Goal: Check status: Check status

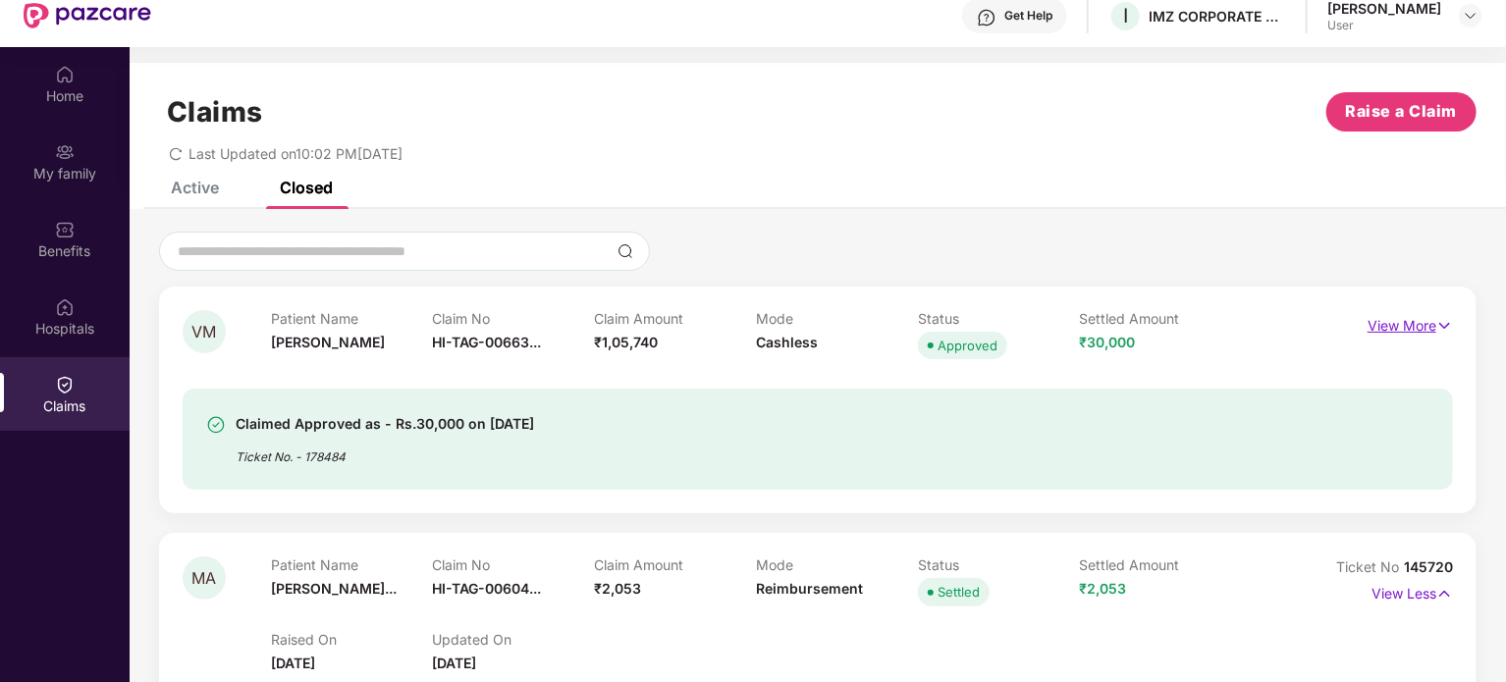
click at [1400, 324] on p "View More" at bounding box center [1410, 323] width 85 height 27
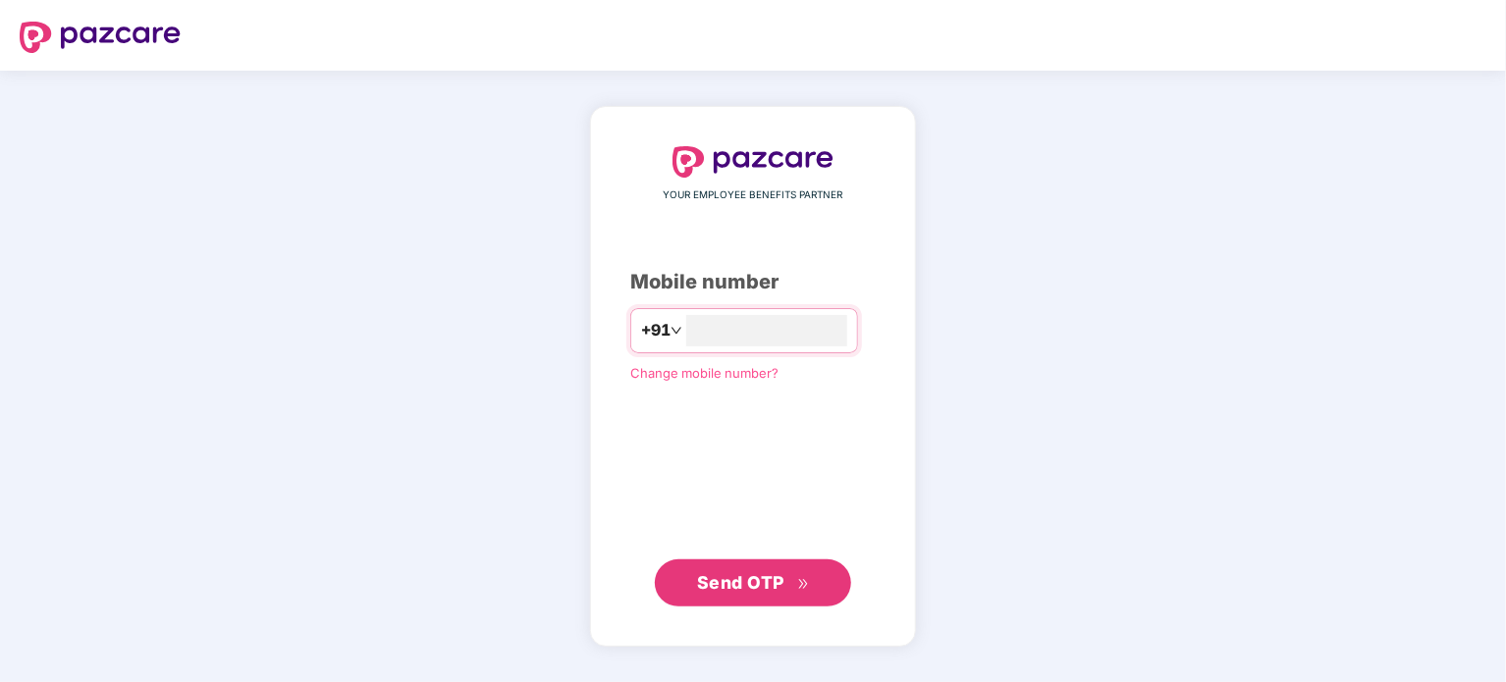
type input "**********"
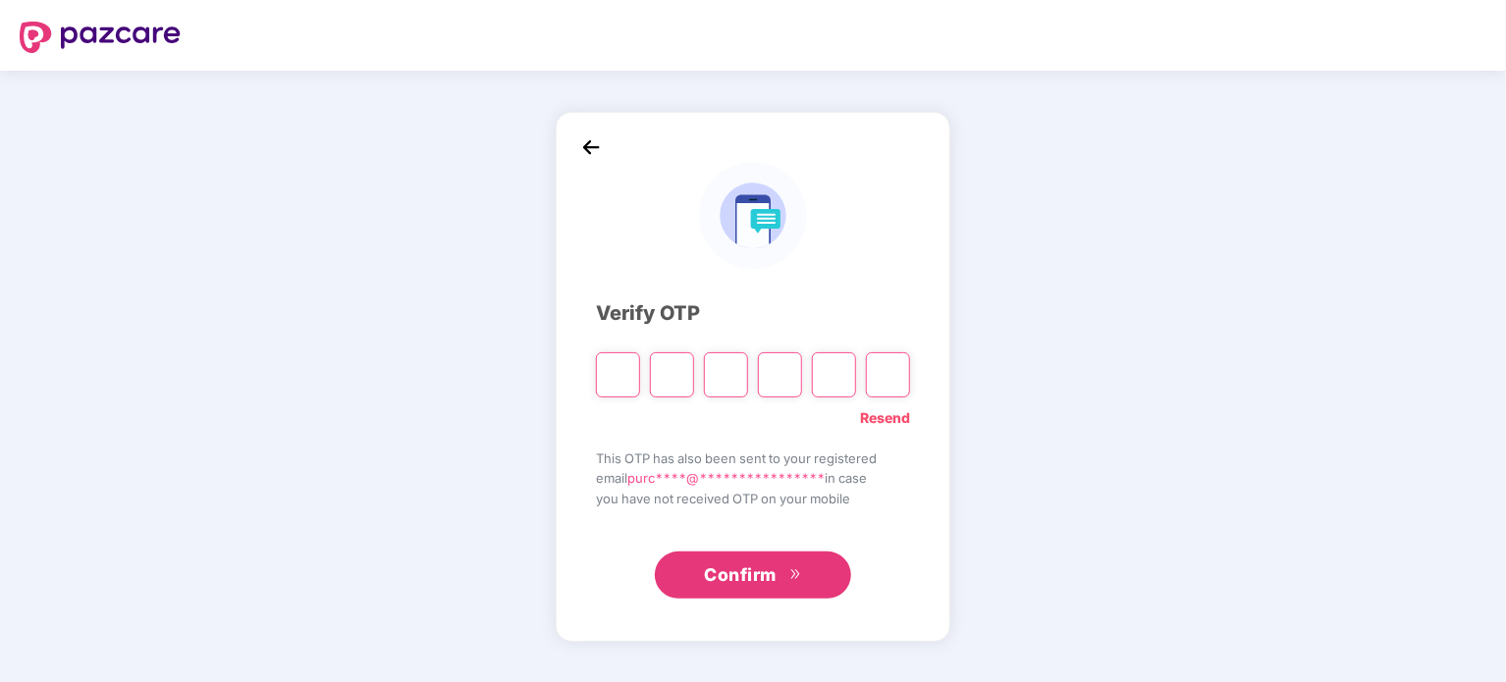
type input "*"
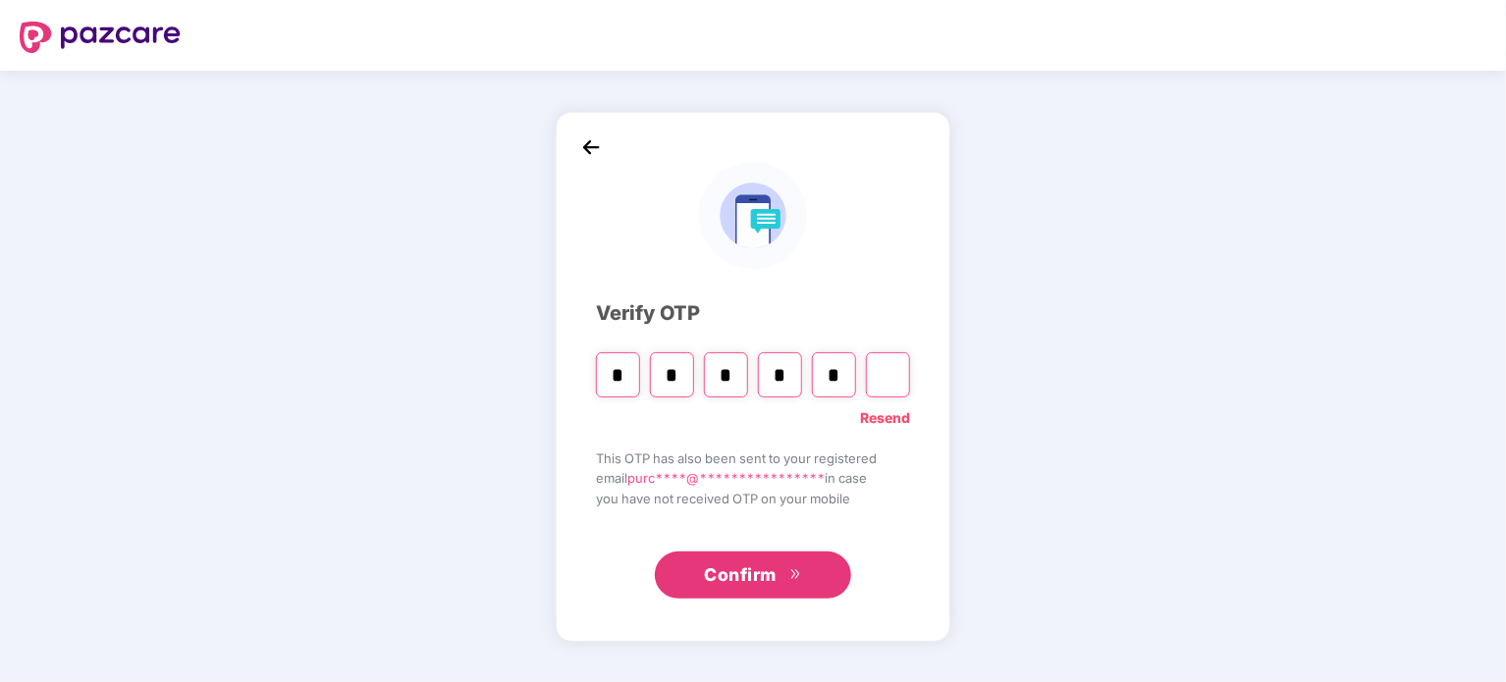
type input "*"
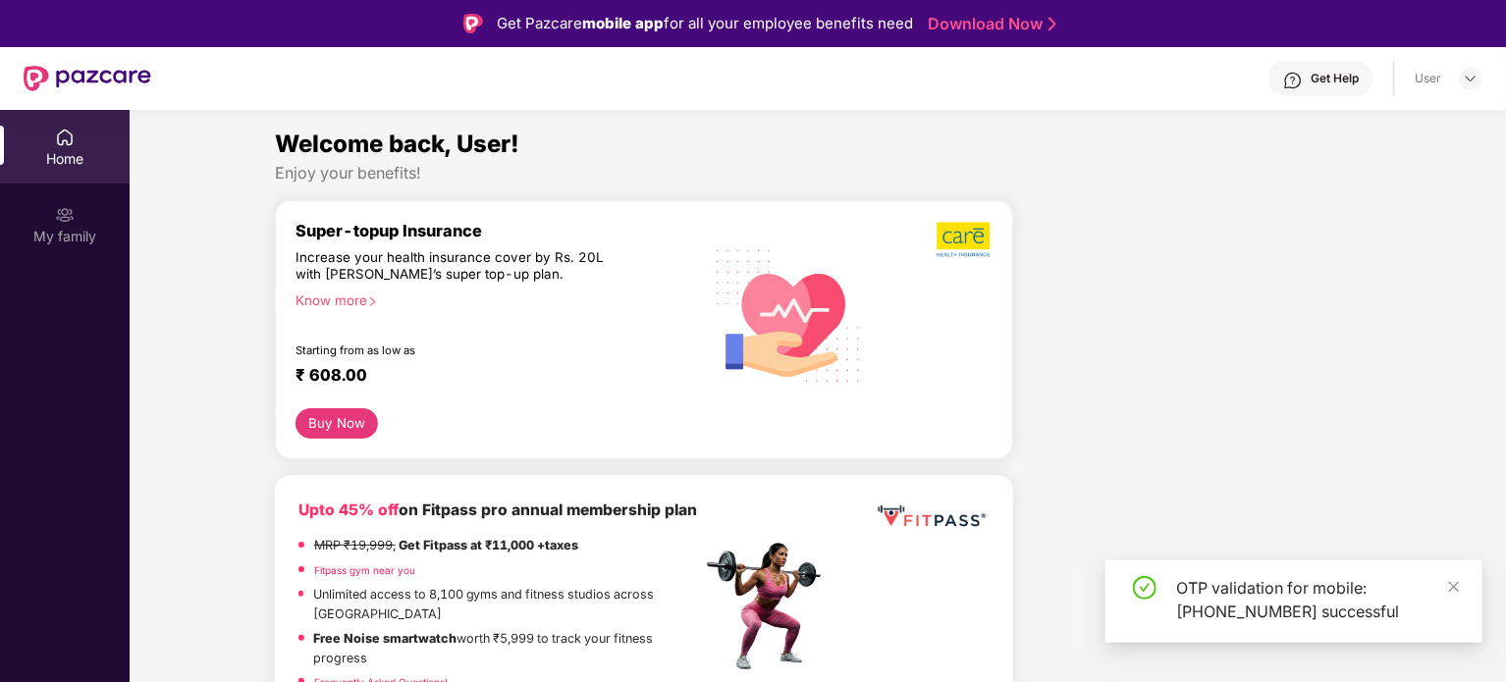
click at [81, 136] on div "Home" at bounding box center [65, 147] width 130 height 74
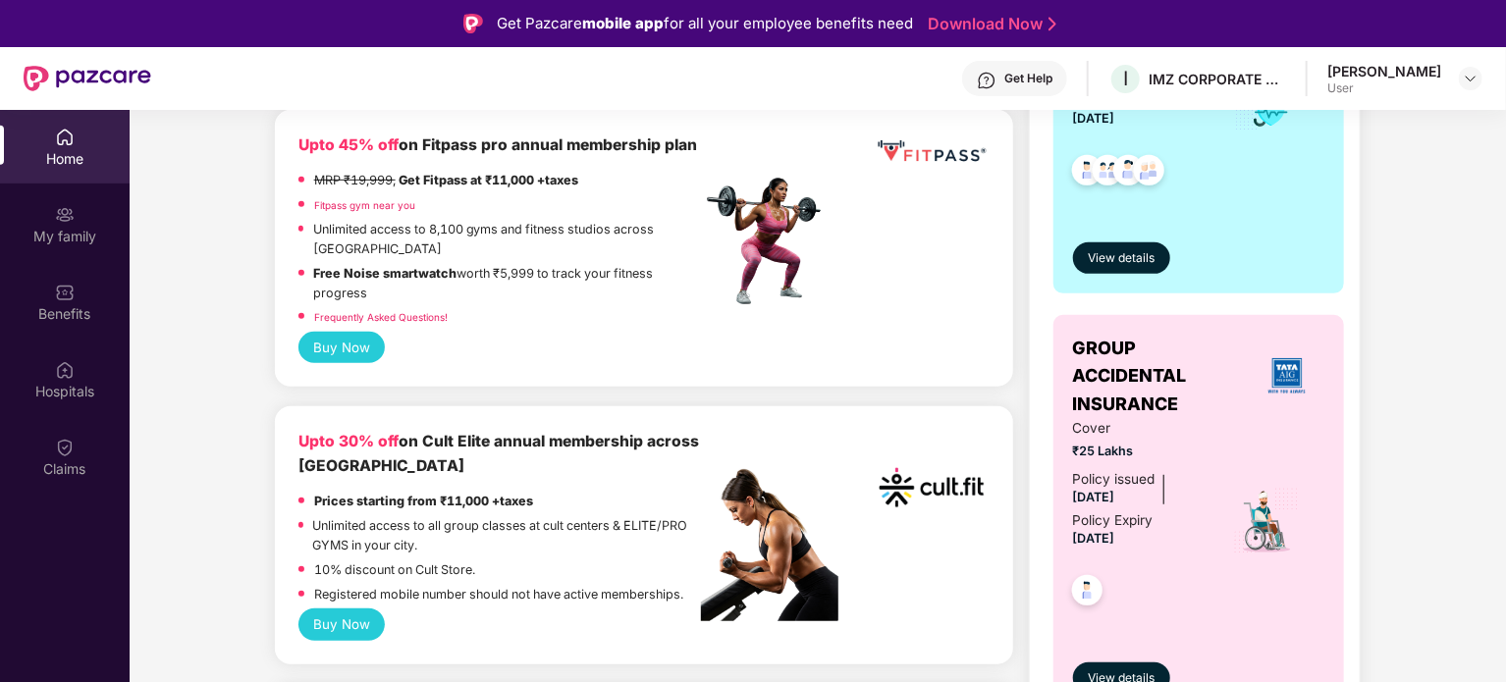
scroll to position [576, 0]
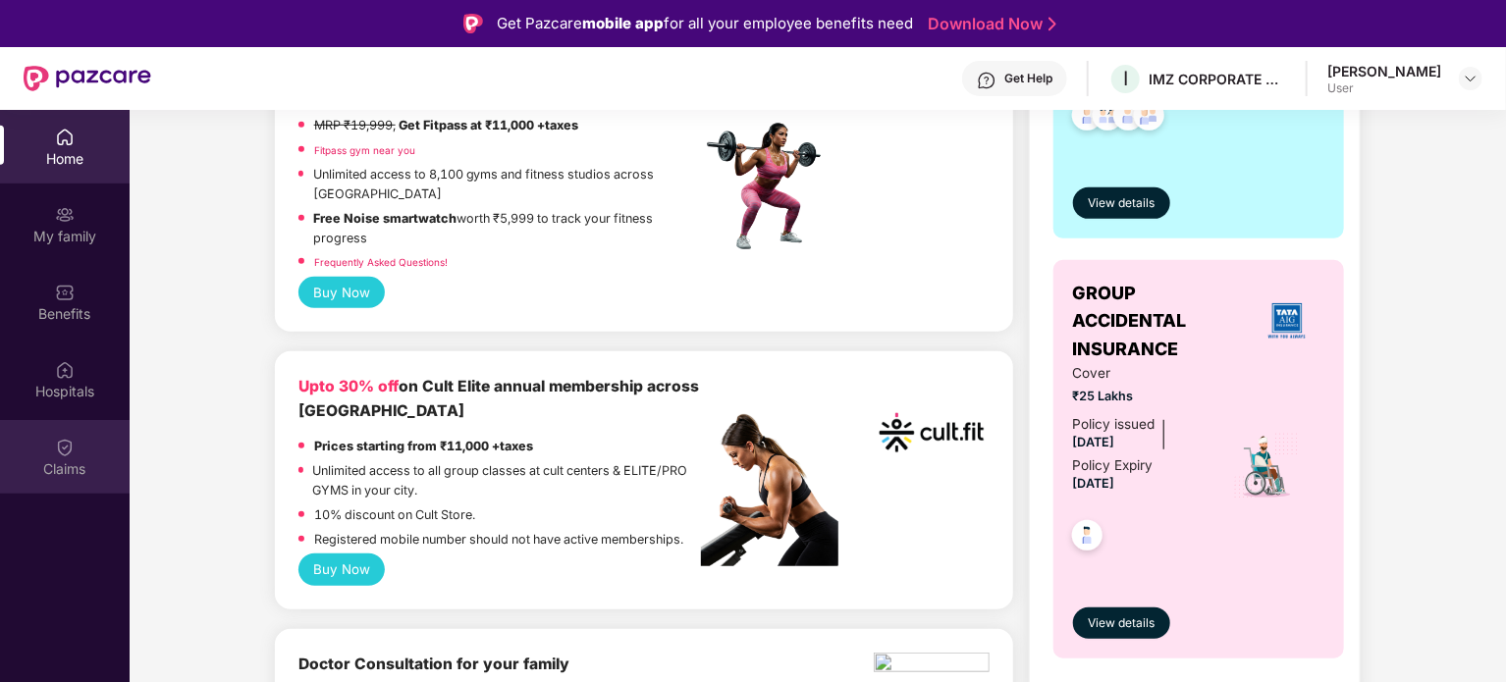
click at [99, 447] on div "Claims" at bounding box center [65, 457] width 130 height 74
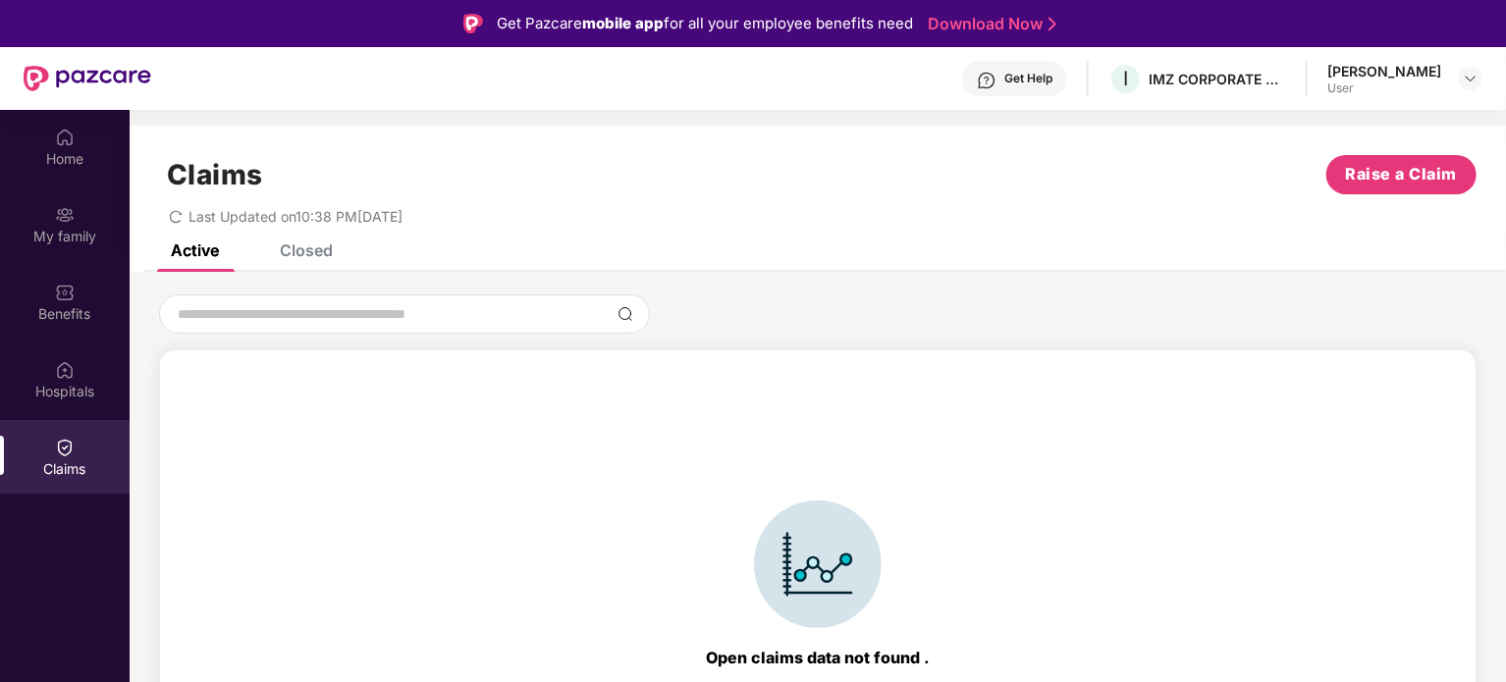
scroll to position [43, 0]
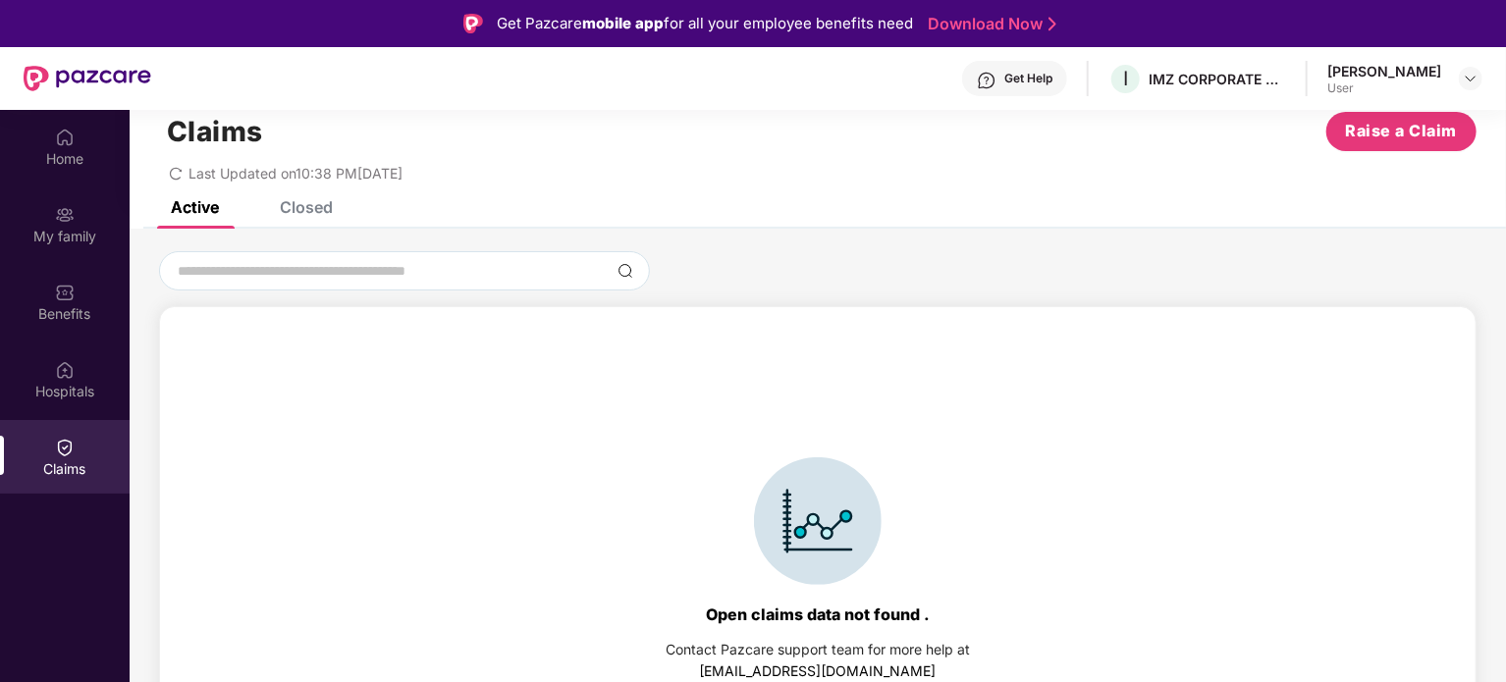
click at [305, 202] on div "Closed" at bounding box center [306, 207] width 53 height 20
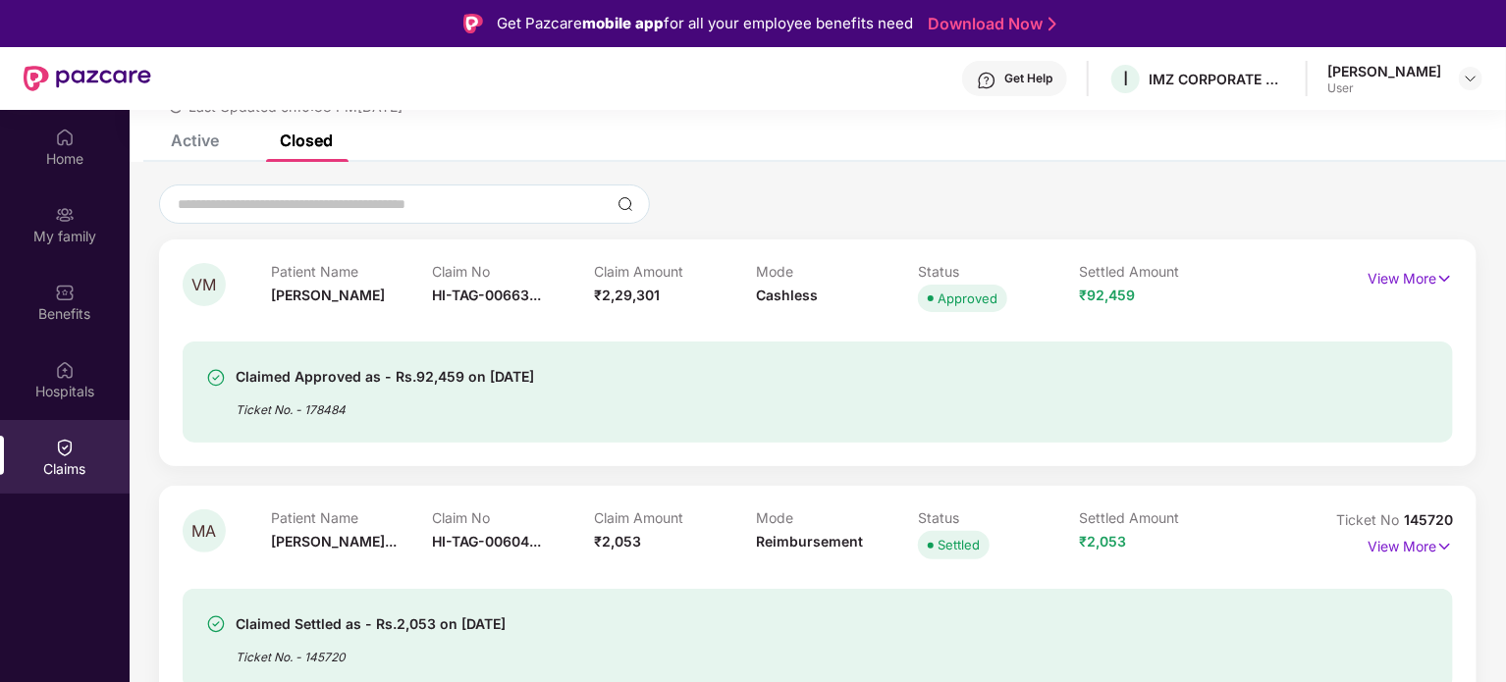
scroll to position [82, 0]
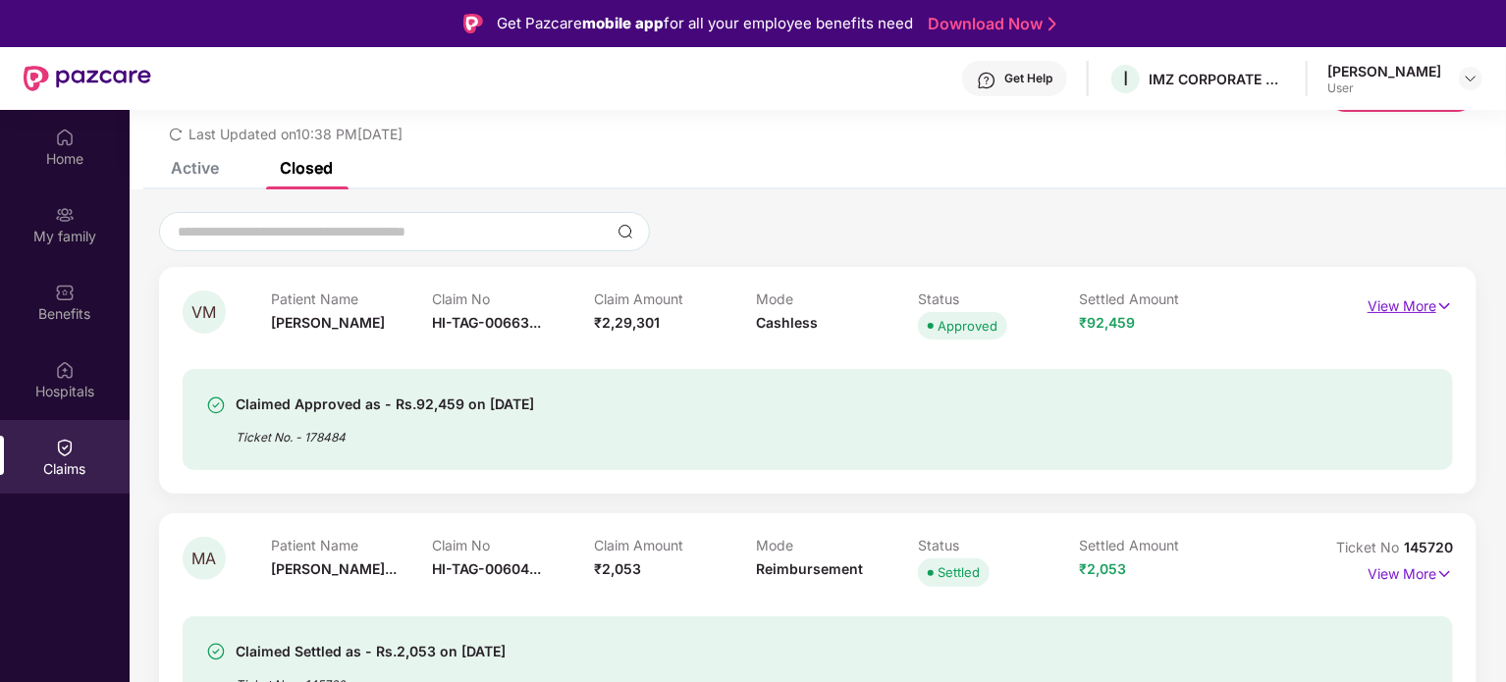
click at [1412, 300] on p "View More" at bounding box center [1410, 304] width 85 height 27
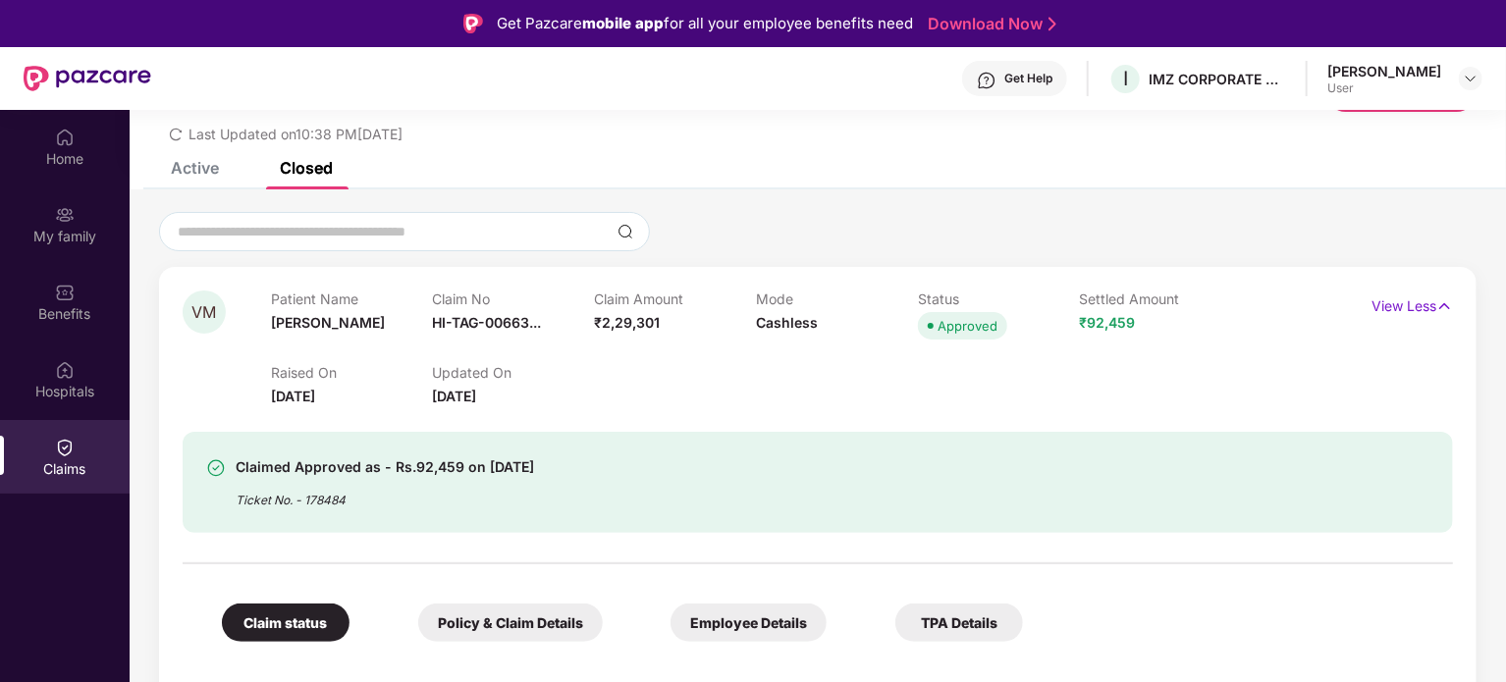
click at [330, 470] on div "Claimed Approved as - Rs.92,459 on 20 Sept 2025" at bounding box center [385, 468] width 298 height 24
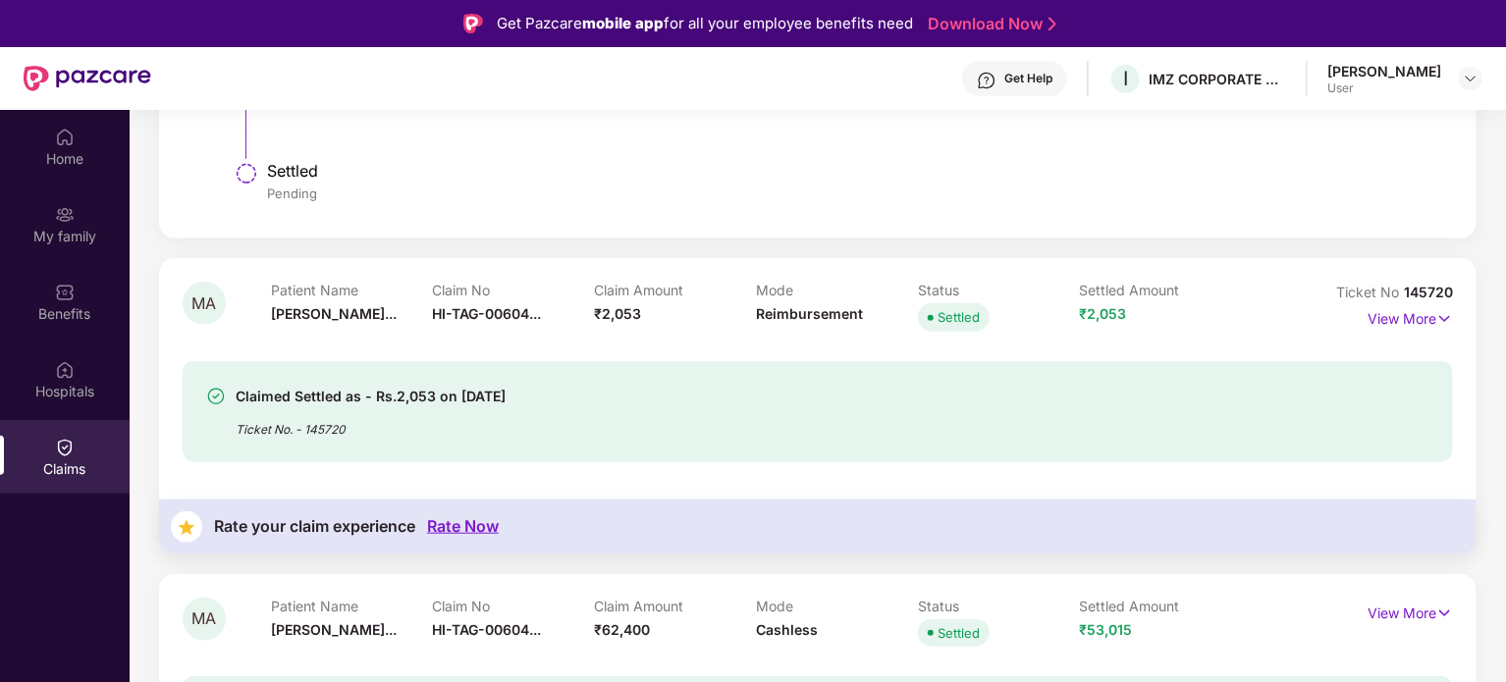
scroll to position [733, 0]
click at [1428, 325] on p "View More" at bounding box center [1410, 316] width 85 height 27
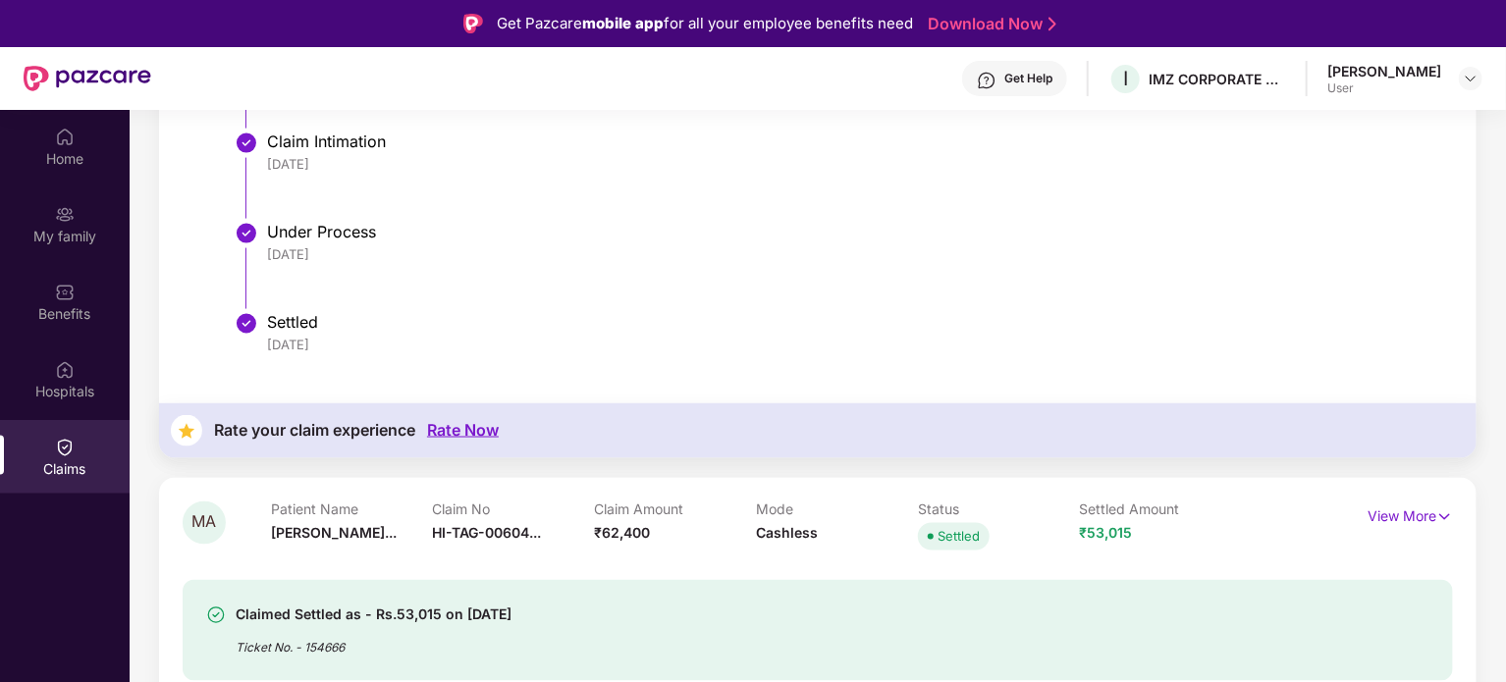
scroll to position [110, 0]
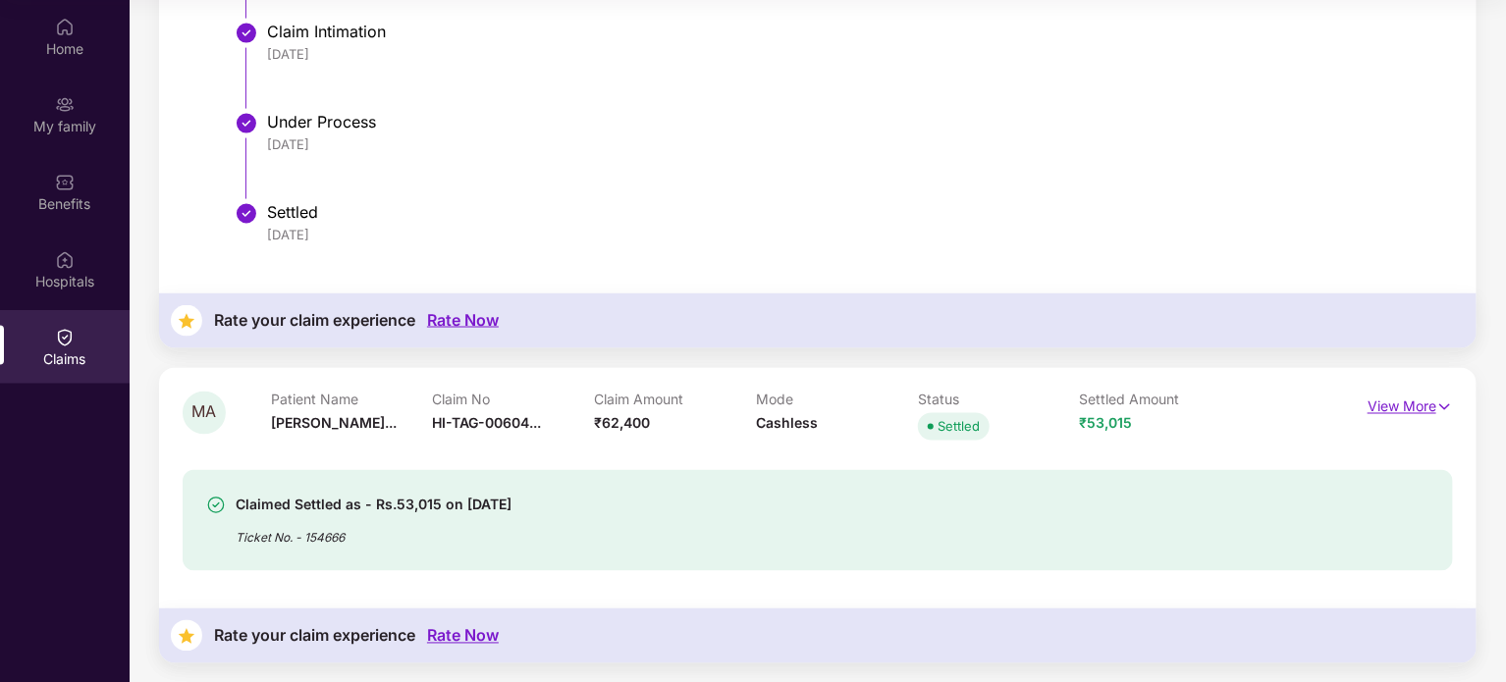
click at [1368, 405] on p "View More" at bounding box center [1410, 405] width 85 height 27
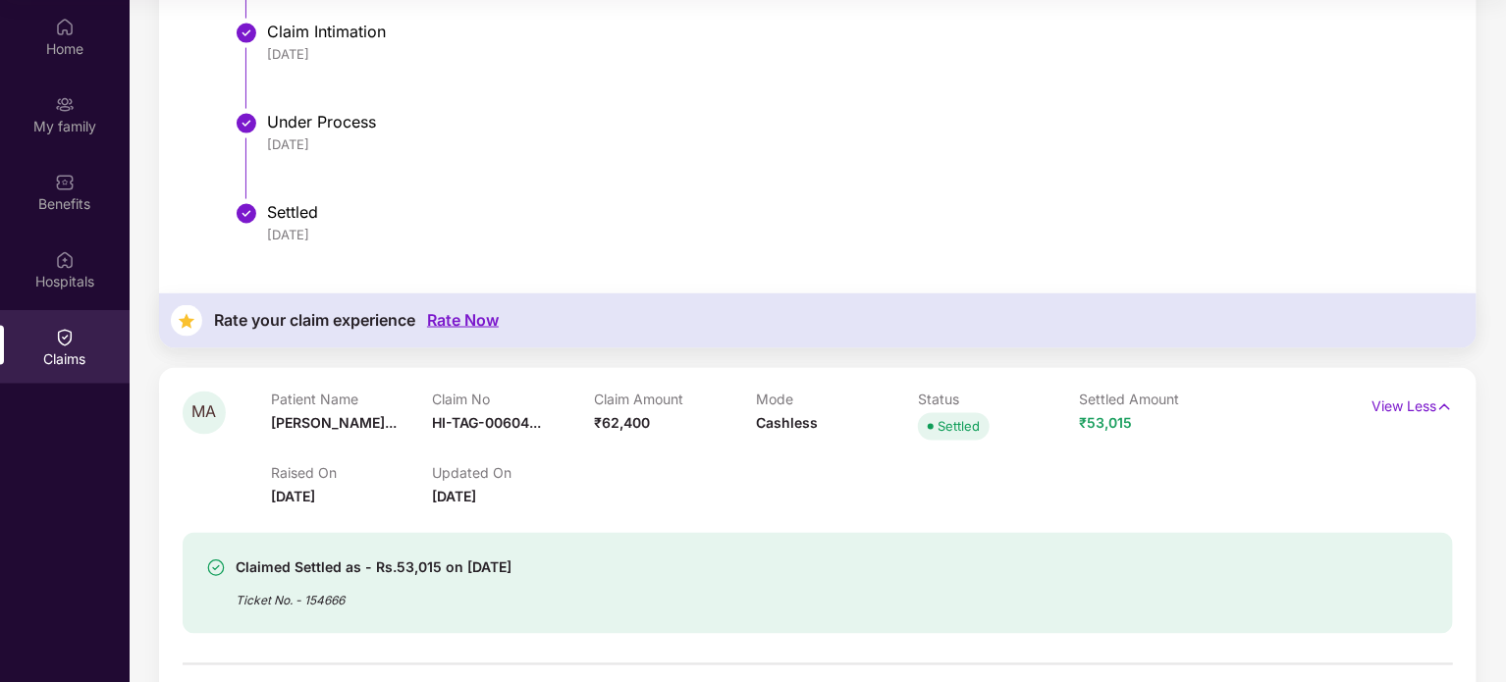
scroll to position [1802, 0]
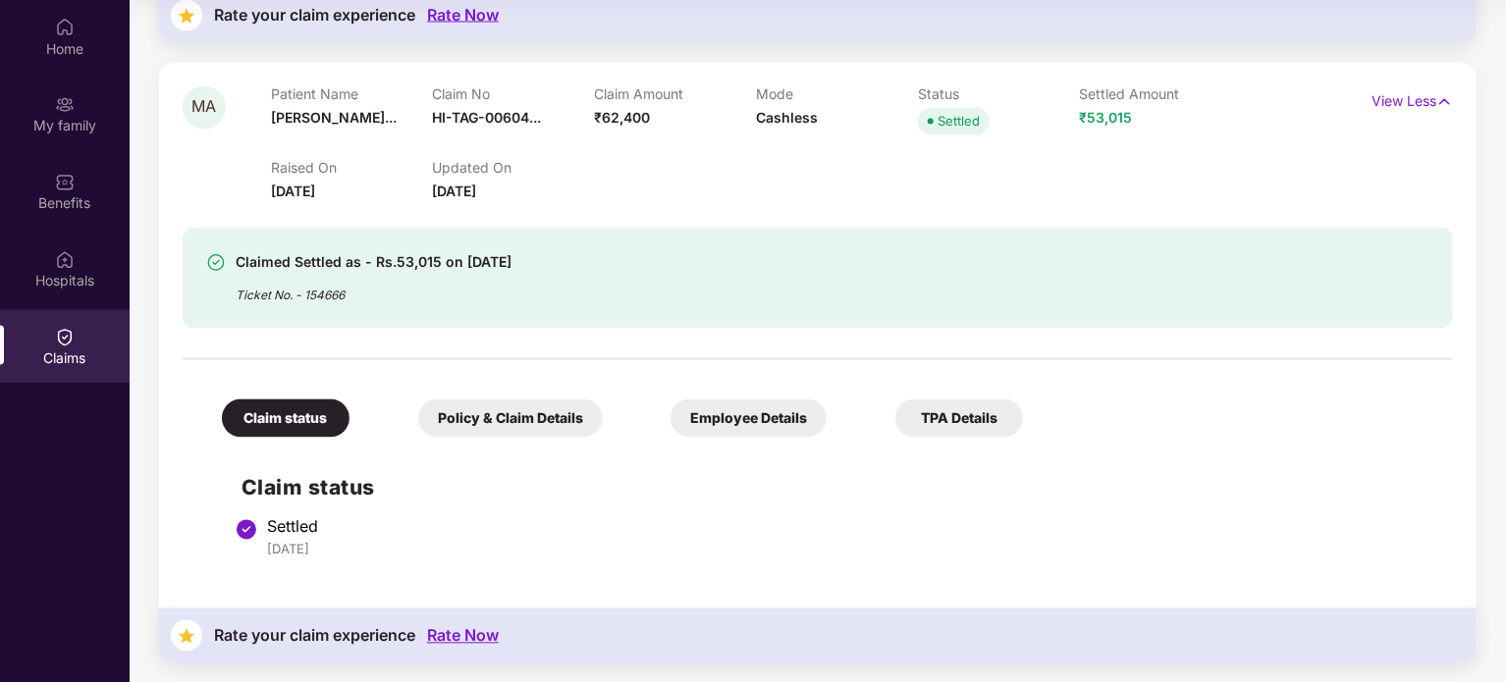
click at [265, 426] on div "Claim status" at bounding box center [286, 419] width 128 height 38
click at [534, 410] on div "Policy & Claim Details" at bounding box center [510, 419] width 185 height 38
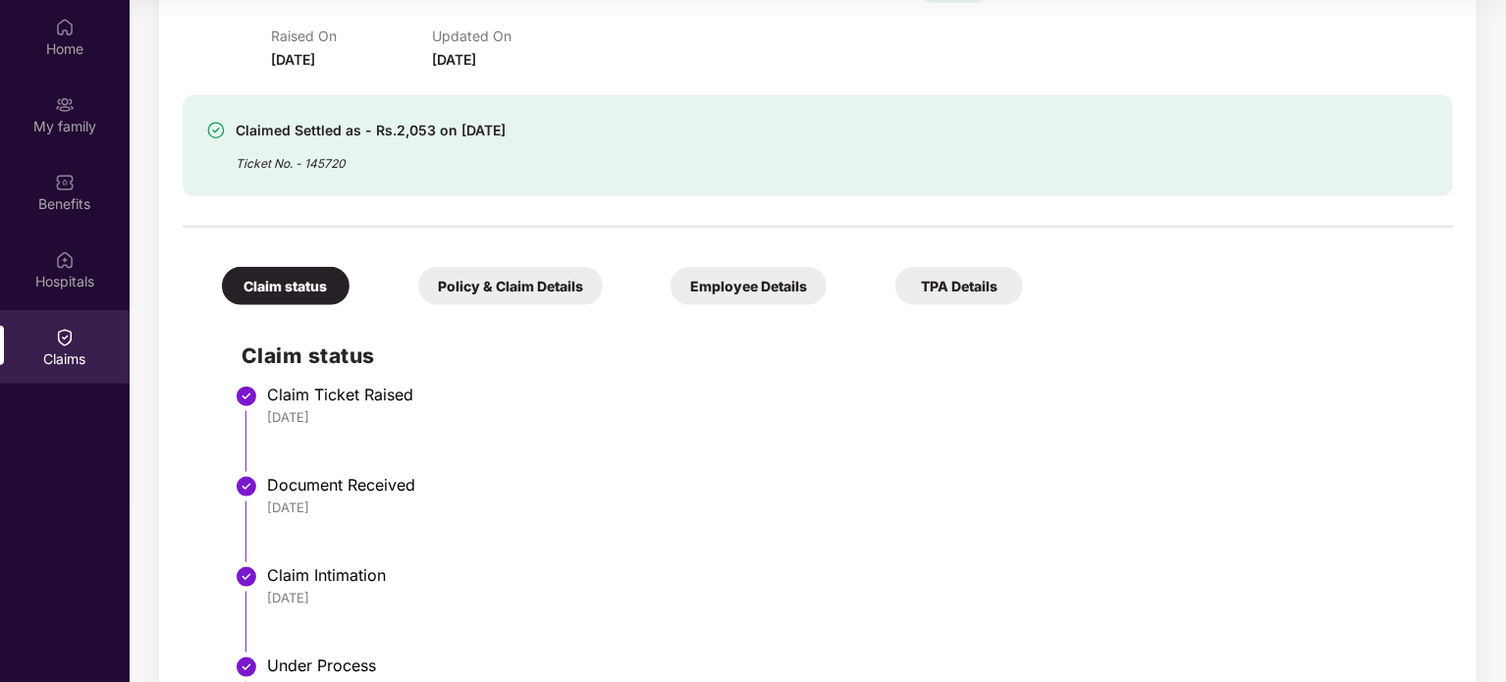
scroll to position [911, 0]
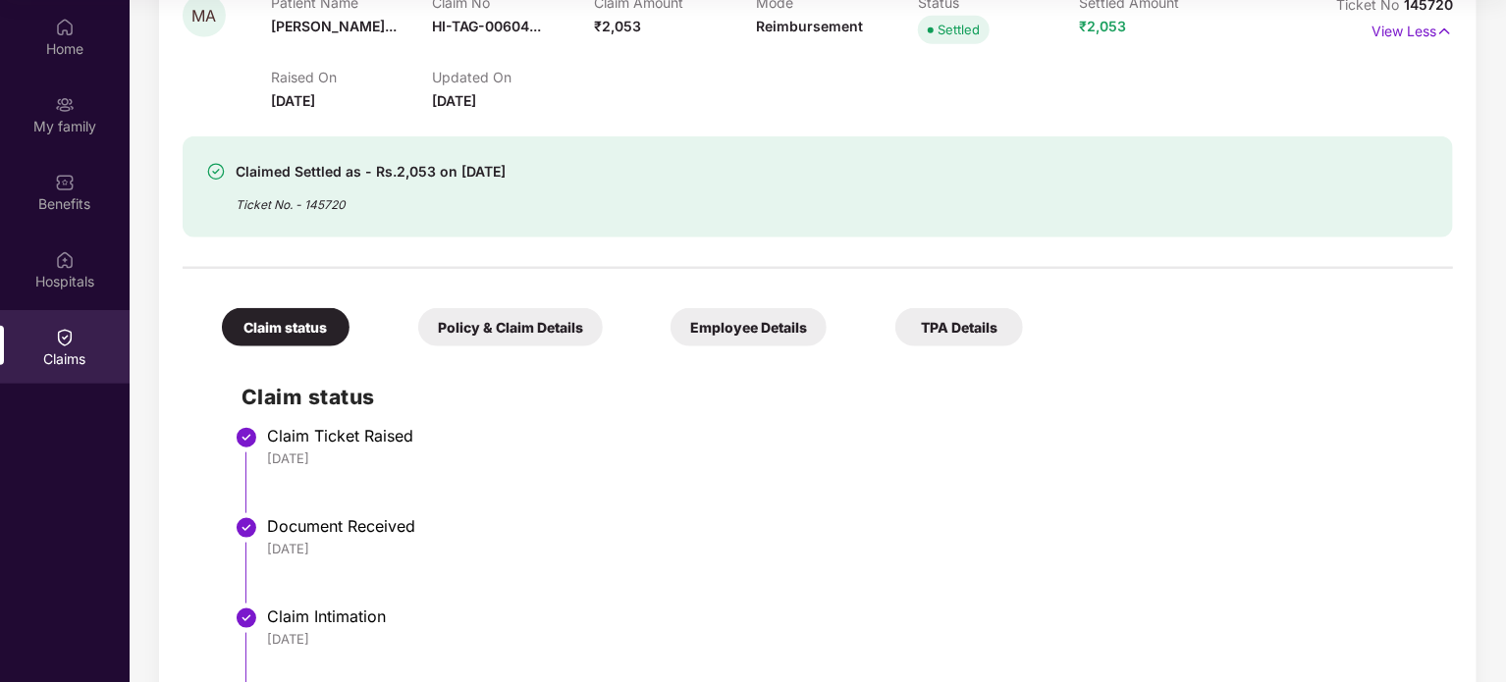
click at [511, 341] on div "Policy & Claim Details" at bounding box center [510, 327] width 185 height 38
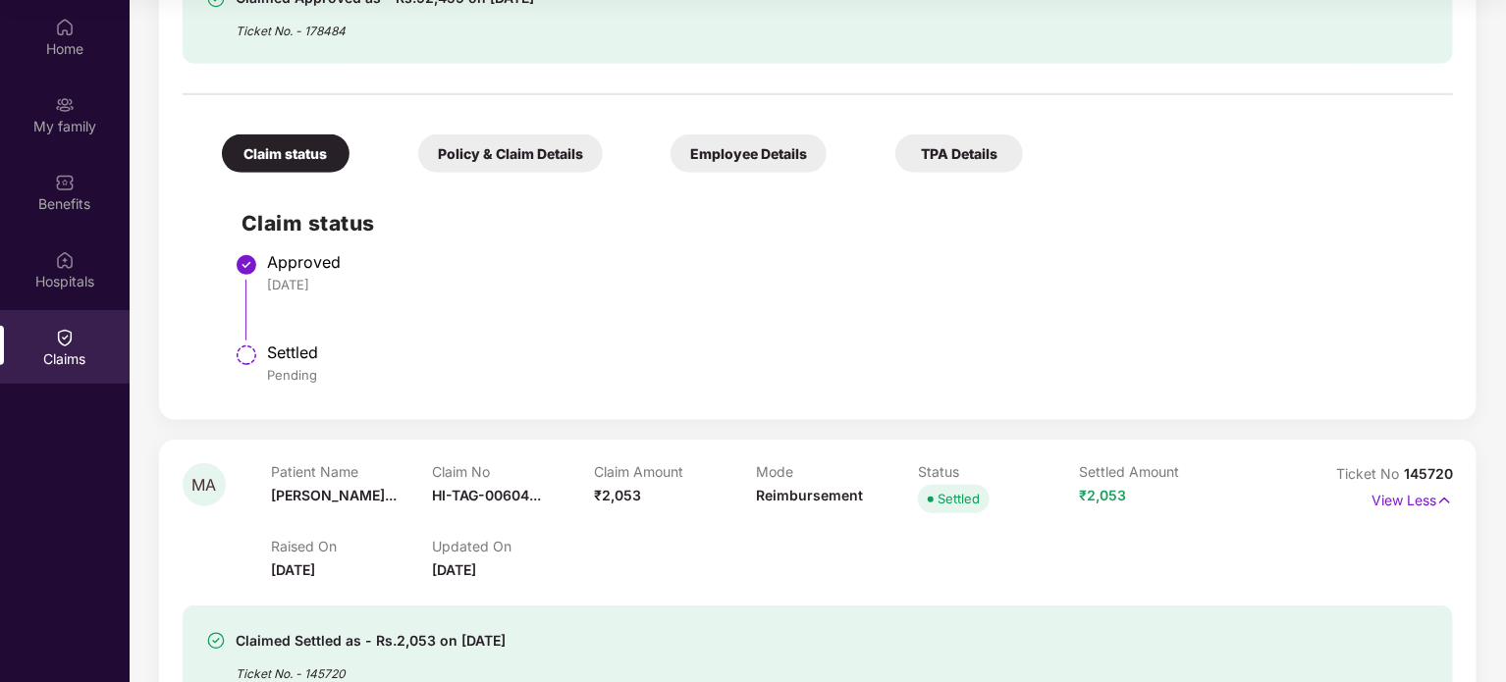
scroll to position [359, 0]
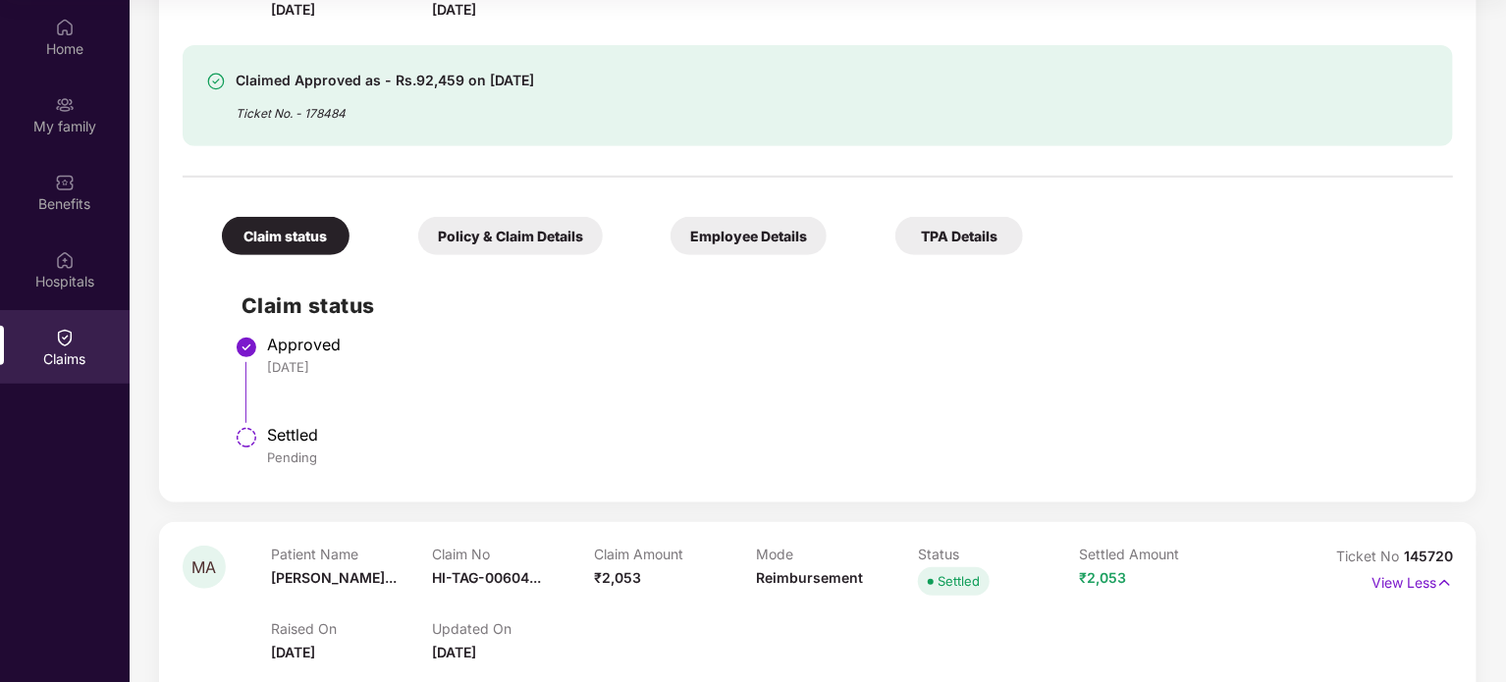
click at [476, 253] on div "Policy & Claim Details" at bounding box center [510, 236] width 185 height 38
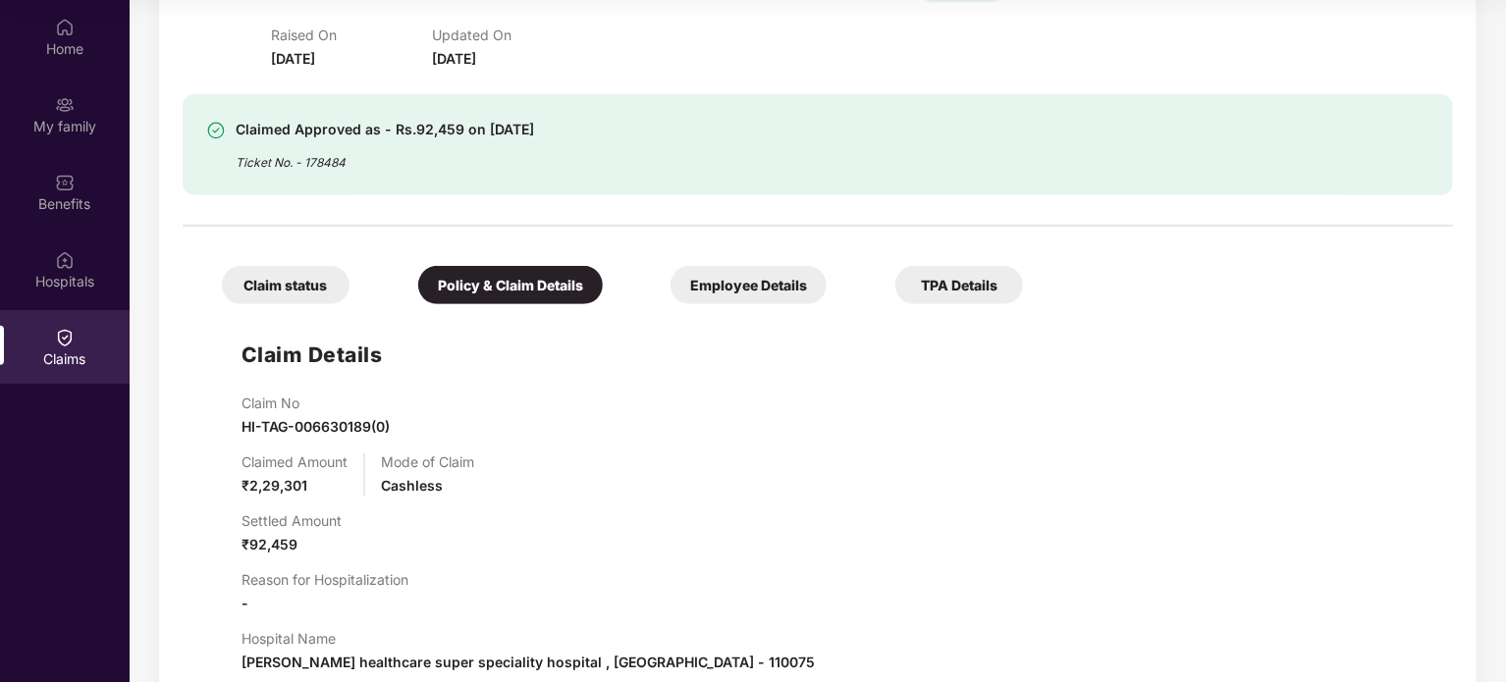
scroll to position [268, 0]
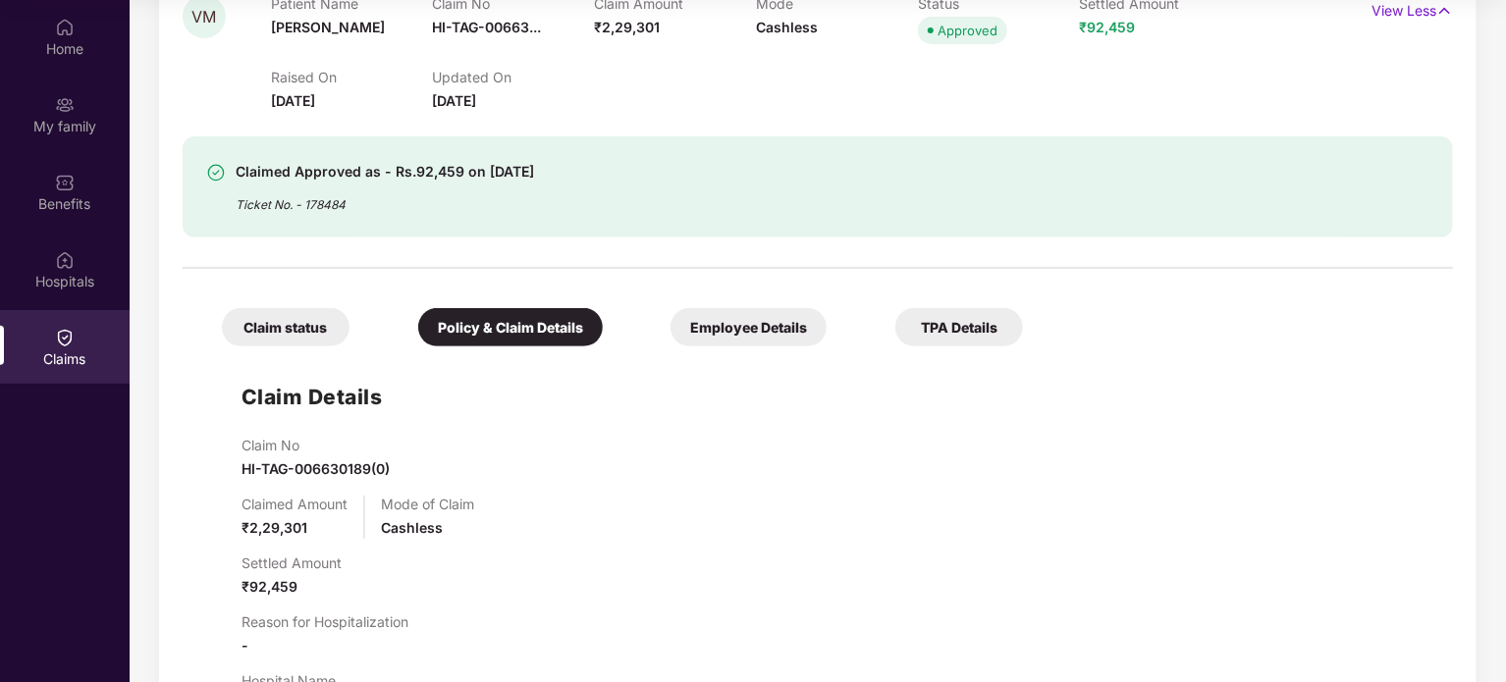
click at [790, 339] on div "Employee Details" at bounding box center [749, 327] width 156 height 38
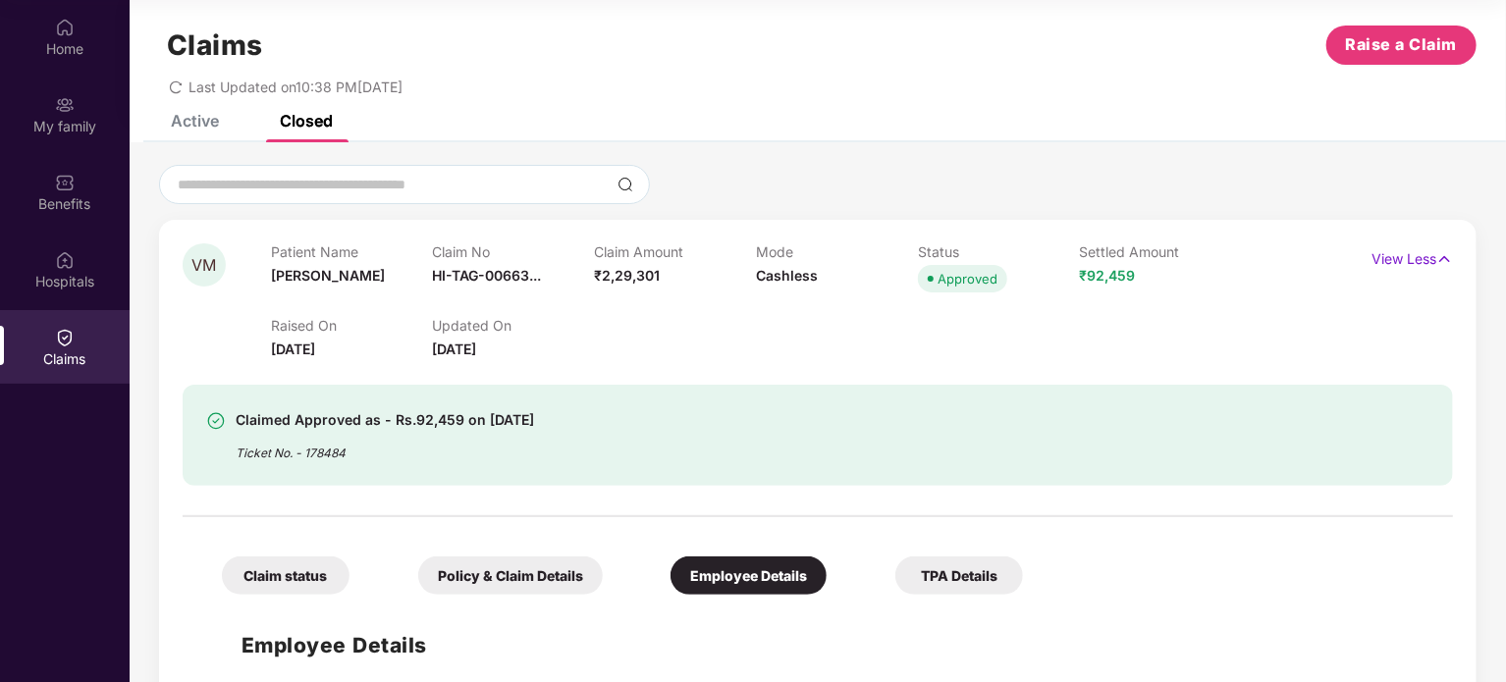
scroll to position [0, 0]
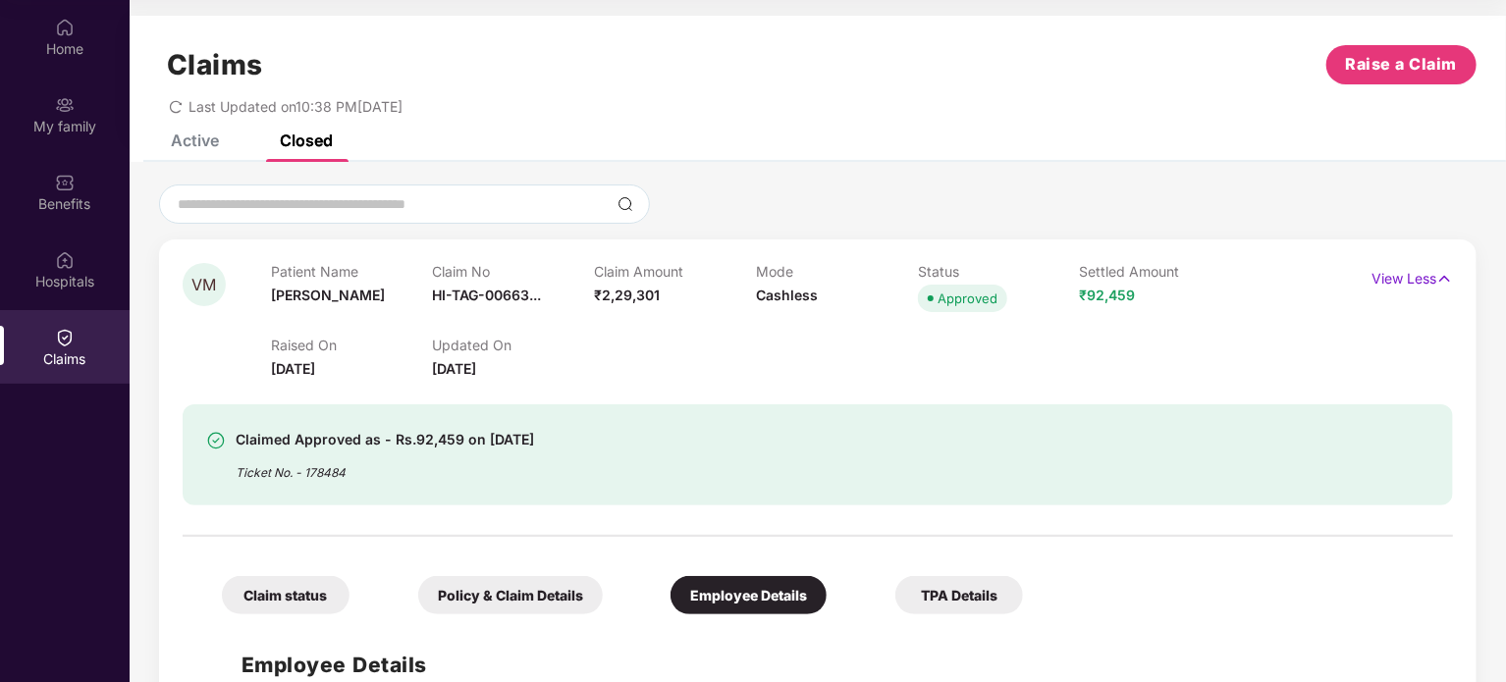
click at [469, 443] on div "Claimed Approved as - Rs.92,459 on 20 Sept 2025" at bounding box center [385, 440] width 298 height 24
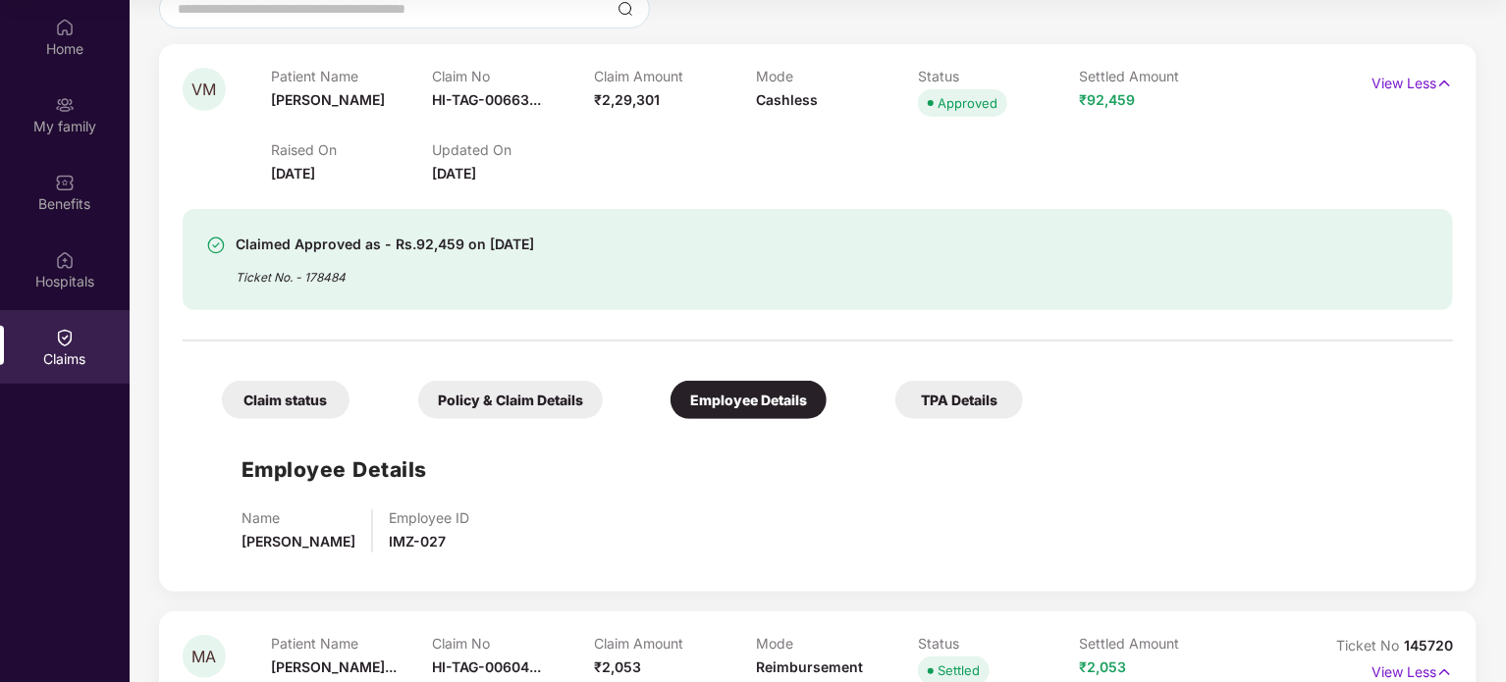
scroll to position [263, 0]
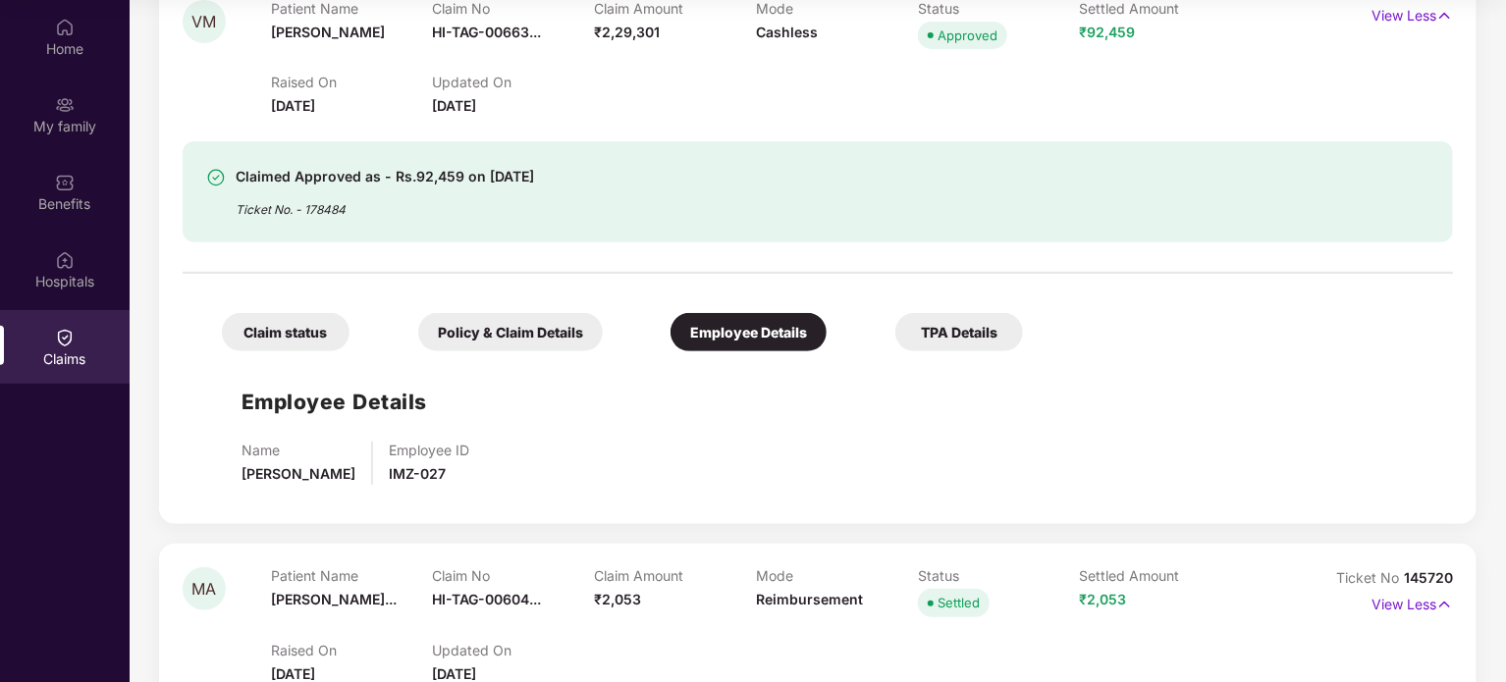
click at [938, 349] on div "TPA Details" at bounding box center [959, 332] width 128 height 38
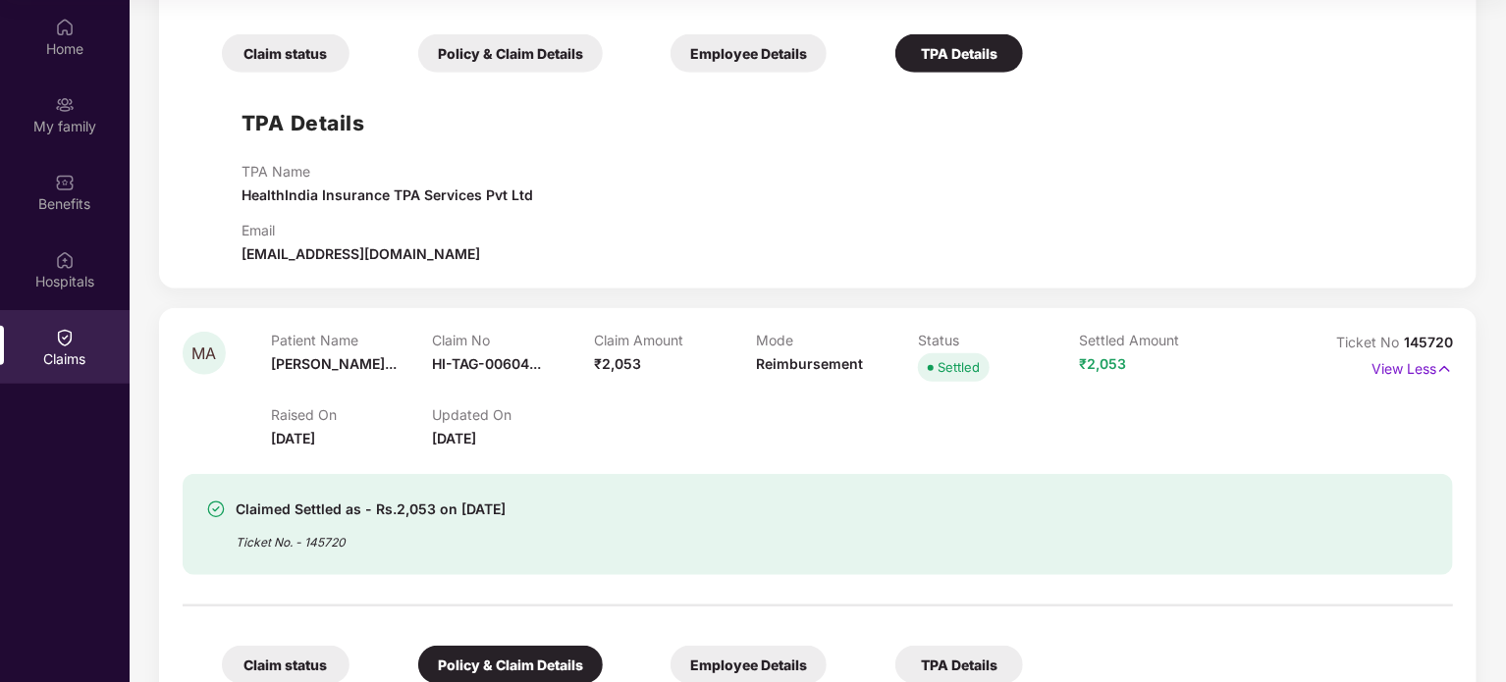
scroll to position [176, 0]
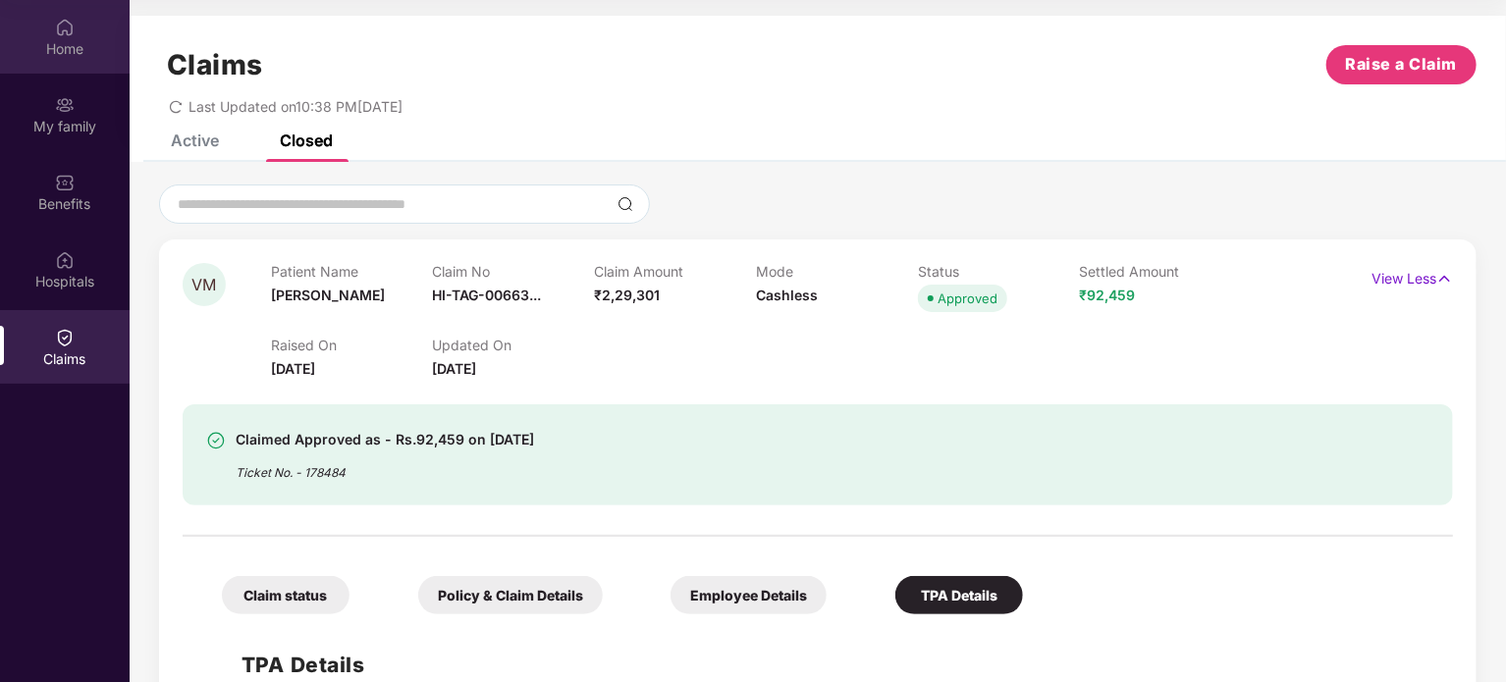
click at [51, 52] on div "Home" at bounding box center [65, 49] width 130 height 20
